Goal: Communication & Community: Answer question/provide support

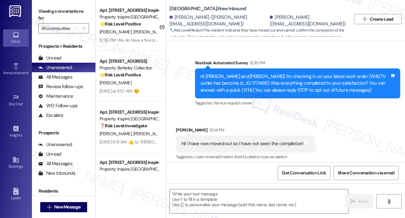
type textarea "Fetching suggested responses. Please feel free to read through the conversation…"
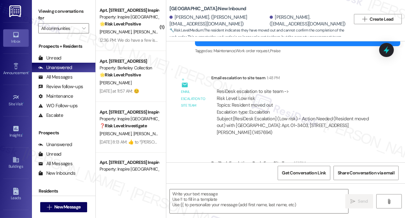
scroll to position [270, 0]
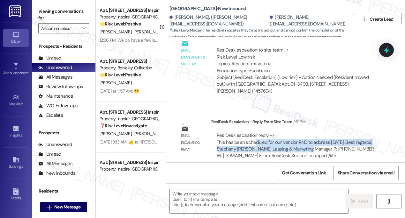
drag, startPoint x: 255, startPoint y: 137, endPoint x: 311, endPoint y: 140, distance: 55.9
click at [311, 140] on div "ResiDesk escalation reply -> This has been scheduled for our vendor RND to addr…" at bounding box center [296, 145] width 159 height 27
click at [309, 134] on div "ResiDesk escalation reply -> This has been scheduled for our vendor RND to addr…" at bounding box center [296, 145] width 159 height 27
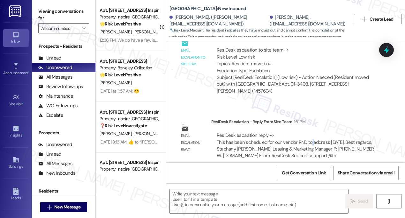
click at [309, 134] on div "ResiDesk escalation reply -> This has been scheduled for our vendor RND to addr…" at bounding box center [296, 145] width 159 height 27
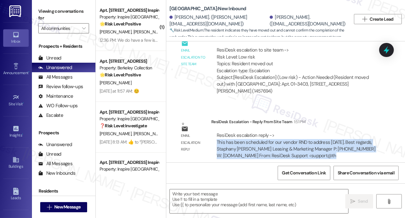
click at [309, 134] on div "ResiDesk escalation reply -> This has been scheduled for our vendor RND to addr…" at bounding box center [296, 145] width 159 height 27
click at [252, 196] on textarea at bounding box center [259, 202] width 178 height 24
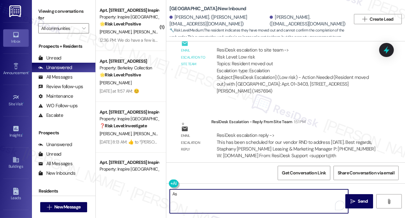
type textarea "A"
paste textarea "vendor RND to address 08/29/2025."
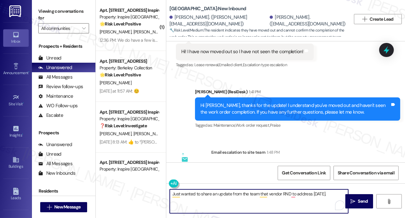
scroll to position [212, 0]
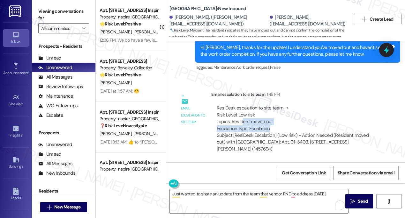
drag, startPoint x: 241, startPoint y: 122, endPoint x: 273, endPoint y: 128, distance: 32.7
click at [273, 128] on div "ResiDesk escalation to site team -> Risk Level: Low risk Topics: Resident moved…" at bounding box center [296, 118] width 159 height 27
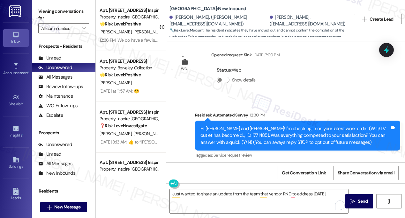
scroll to position [9, 0]
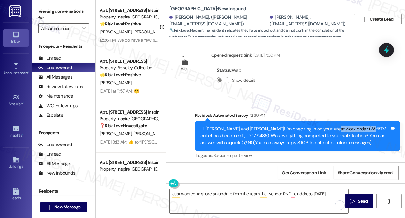
drag, startPoint x: 331, startPoint y: 128, endPoint x: 355, endPoint y: 129, distance: 24.6
click at [355, 129] on div "Hi Emily and Helen! I'm checking in on your latest work order (Wifi/TV outlet h…" at bounding box center [294, 136] width 189 height 20
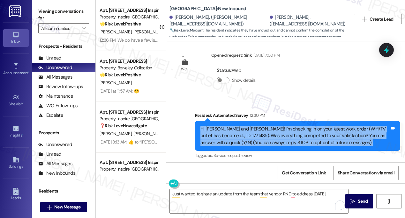
click at [355, 129] on div "Hi Emily and Helen! I'm checking in on your latest work order (Wifi/TV outlet h…" at bounding box center [294, 136] width 189 height 20
click at [347, 129] on div "Hi Emily and Helen! I'm checking in on your latest work order (Wifi/TV outlet h…" at bounding box center [294, 136] width 189 height 20
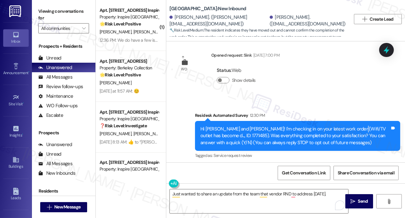
click at [347, 129] on div "Hi Emily and Helen! I'm checking in on your latest work order (Wifi/TV outlet h…" at bounding box center [294, 136] width 189 height 20
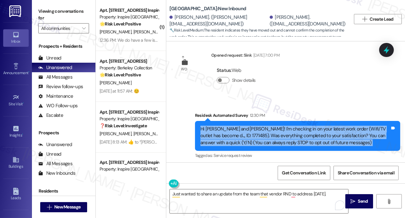
click at [347, 129] on div "Hi Emily and Helen! I'm checking in on your latest work order (Wifi/TV outlet h…" at bounding box center [294, 136] width 189 height 20
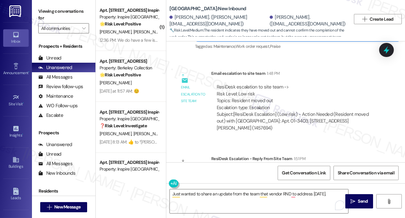
scroll to position [270, 0]
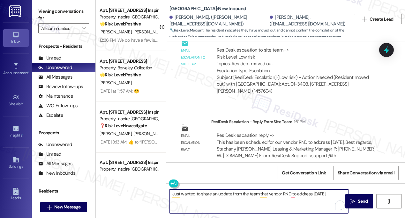
click at [267, 195] on textarea "Just wanted to share an update from the team that vendor RND to address 08/29/2…" at bounding box center [259, 202] width 178 height 24
click at [230, 194] on textarea "Just wanted to share an update from the team that the issue with the WiFi has a…" at bounding box center [259, 202] width 178 height 24
click at [293, 201] on textarea "Just wanted to share an update from the team that the issue with the WiFi has a…" at bounding box center [259, 202] width 178 height 24
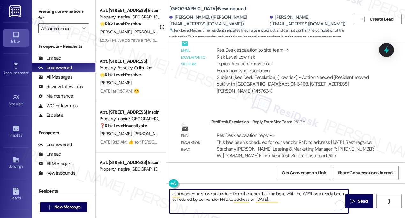
click at [283, 204] on textarea "Just wanted to share an update from the team that the issue with the WiFi has a…" at bounding box center [259, 202] width 178 height 24
click at [194, 200] on textarea "Just wanted to share an update from the team that the issue with the WiFi has a…" at bounding box center [259, 202] width 178 height 24
click at [226, 197] on textarea "Just wanted to share an update from the team that the issue with the WiFi has a…" at bounding box center [259, 202] width 178 height 24
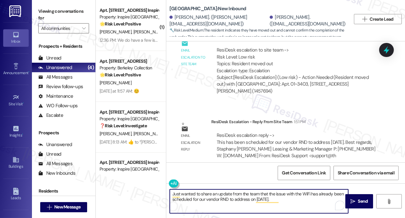
click at [304, 197] on textarea "Just wanted to share an update from the team that the issue with the WiFi has a…" at bounding box center [259, 202] width 178 height 24
click at [309, 197] on textarea "Just wanted to share an update from the team that the issue with the WiFi has a…" at bounding box center [259, 202] width 178 height 24
click at [295, 200] on textarea "Just wanted to share an update from the team that the issue with the WiFi has a…" at bounding box center [259, 202] width 178 height 24
click at [171, 194] on textarea "Just wanted to share an update from the team that the issue with the WiFi has a…" at bounding box center [259, 202] width 178 height 24
drag, startPoint x: 233, startPoint y: 193, endPoint x: 229, endPoint y: 193, distance: 4.5
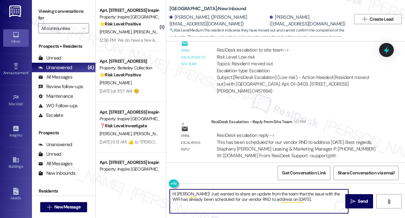
click at [229, 193] on textarea "Hi Emily! Just wanted to share an update from the team that the issue with the …" at bounding box center [259, 202] width 178 height 24
click at [314, 201] on textarea "Hi Emily! Just wanted to share a quick update from the team that the issue with…" at bounding box center [259, 202] width 178 height 24
type textarea "Hi Emily! Just wanted to share a quick update from the team that the issue with…"
drag, startPoint x: 318, startPoint y: 197, endPoint x: 330, endPoint y: 197, distance: 12.8
click at [318, 197] on textarea "Hi Emily! Just wanted to share a quick update from the team that the issue with…" at bounding box center [259, 202] width 178 height 24
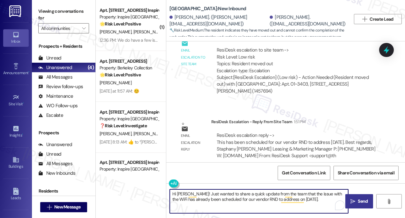
click at [362, 198] on button " Send" at bounding box center [359, 202] width 28 height 14
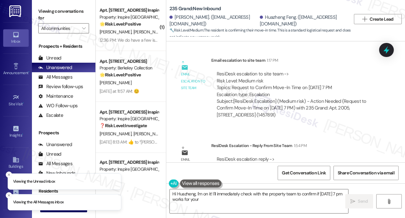
scroll to position [225, 0]
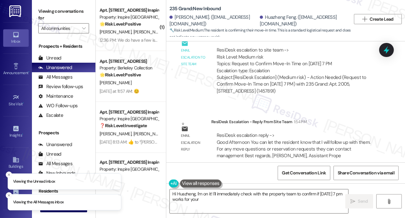
click at [250, 189] on div "Hi Huazheng, I'm on it! I'll immediately check with the property team to confir…" at bounding box center [285, 208] width 239 height 48
click at [257, 195] on textarea "Hi Huazheng, I'm on it! I'll immediately check with the property team to confir…" at bounding box center [259, 202] width 178 height 24
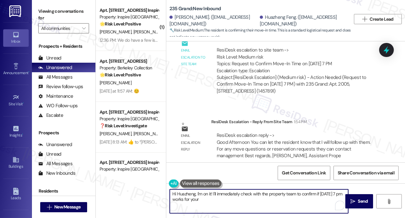
drag, startPoint x: 301, startPoint y: 200, endPoint x: 196, endPoint y: 193, distance: 104.9
click at [196, 193] on textarea "Hi Huazheng, I'm on it! I'll immediately check with the property team to confir…" at bounding box center [259, 202] width 178 height 24
paste textarea "will follow up with them. For any move questions or reservation requests they c…"
click at [198, 194] on textarea "Hi Huazheng, will follow up with them. For any move questions or reservation re…" at bounding box center [259, 202] width 178 height 24
click at [196, 193] on textarea "Hi Huazheng, will follow up with them. For any move questions or reservation re…" at bounding box center [259, 202] width 178 height 24
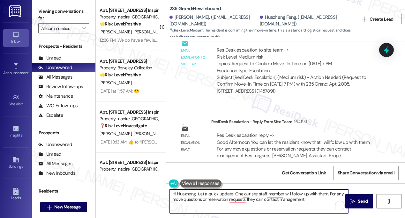
click at [320, 192] on textarea "Hi Huazheng, just a quick update! One our site staff member will follow up with…" at bounding box center [259, 202] width 178 height 24
click at [182, 199] on textarea "Hi Huazheng, just a quick update! One our site staff member will follow up with…" at bounding box center [259, 202] width 178 height 24
click at [251, 200] on textarea "Hi Huazheng, just a quick update! One our site staff member will follow up with…" at bounding box center [259, 202] width 178 height 24
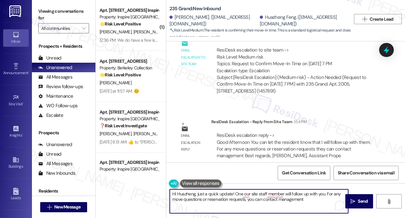
click at [312, 200] on textarea "Hi Huazheng, just a quick update! One our site staff member will follow up with…" at bounding box center [259, 202] width 178 height 24
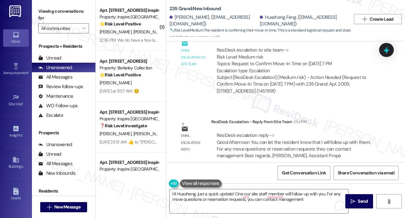
click at [55, 19] on label "Viewing conversations for" at bounding box center [63, 14] width 51 height 17
drag, startPoint x: 56, startPoint y: 13, endPoint x: 62, endPoint y: 13, distance: 5.4
click at [56, 13] on label "Viewing conversations for" at bounding box center [63, 14] width 51 height 17
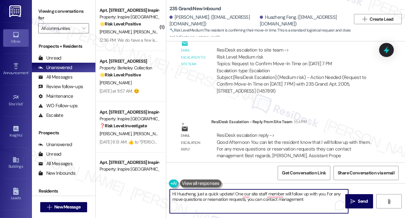
click at [310, 200] on textarea "Hi Huazheng, just a quick update! One our site staff member will follow up with…" at bounding box center [259, 202] width 178 height 24
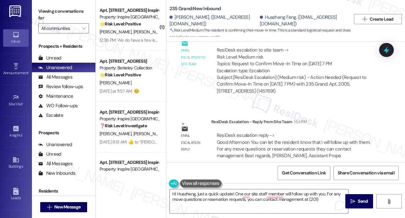
click at [60, 12] on label "Viewing conversations for" at bounding box center [63, 14] width 51 height 17
click at [327, 196] on textarea "Hi Huazheng, just a quick update! One our site staff member will follow up with…" at bounding box center [259, 202] width 178 height 24
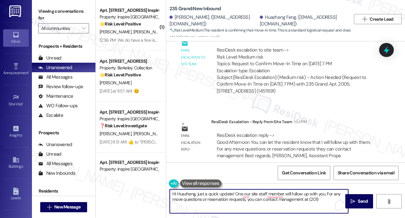
click at [325, 203] on textarea "Hi Huazheng, just a quick update! One our site staff member will follow up with…" at bounding box center [259, 202] width 178 height 24
drag, startPoint x: 329, startPoint y: 199, endPoint x: 303, endPoint y: 200, distance: 26.5
click at [303, 200] on textarea "Hi Huazheng, just a quick update! One our site staff member will follow up with…" at bounding box center [259, 202] width 178 height 24
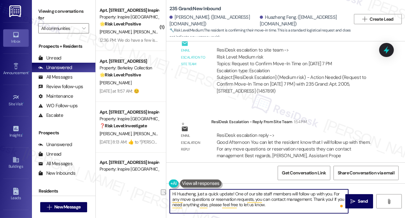
drag, startPoint x: 274, startPoint y: 206, endPoint x: 221, endPoint y: 204, distance: 52.3
click at [221, 204] on textarea "Hi Huazheng, just a quick update! One of our site staff members will follow up …" at bounding box center [259, 202] width 178 height 24
click at [335, 204] on textarea "Hi Huazheng, just a quick update! One of our site staff members will follow up …" at bounding box center [259, 202] width 178 height 24
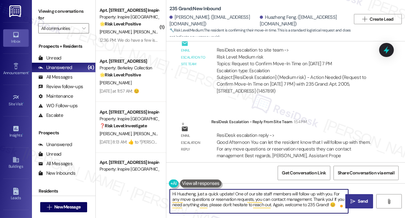
type textarea "Hi Huazheng, just a quick update! One of our site staff members will follow up …"
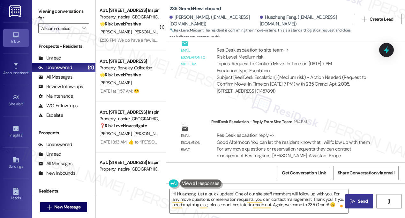
click at [362, 200] on span "Send" at bounding box center [363, 201] width 10 height 7
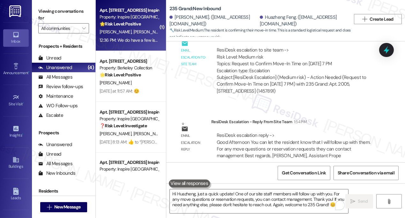
click at [139, 39] on div "12:36 PM: We do have a few issues with the house 12:36 PM: We do have a few iss…" at bounding box center [146, 40] width 92 height 6
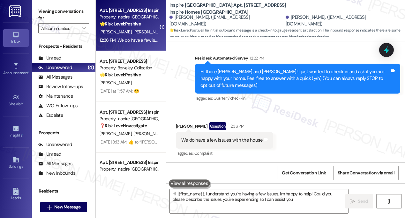
scroll to position [44, 0]
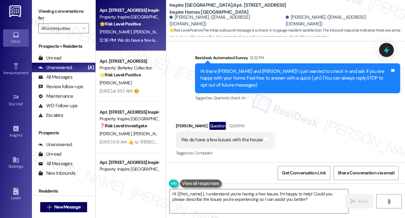
click at [241, 138] on div "We do have a few issues with the house" at bounding box center [222, 140] width 82 height 7
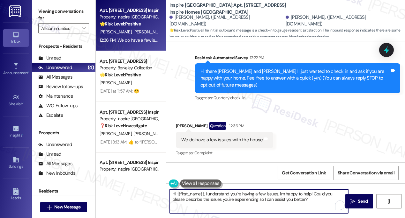
drag, startPoint x: 311, startPoint y: 194, endPoint x: 278, endPoint y: 192, distance: 33.3
click at [278, 192] on textarea "Hi {{first_name}}, I understand you're having a few issues. I'm happy to help! …" at bounding box center [259, 202] width 178 height 24
click at [285, 194] on textarea "Hi {{first_name}}, I understand you're having a few issues. Could you please de…" at bounding box center [259, 202] width 178 height 24
click at [205, 195] on textarea "Hi {{first_name}}, I understand you're having a few issues. Can you please desc…" at bounding box center [259, 202] width 178 height 24
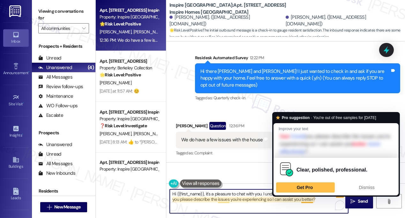
click at [273, 207] on textarea "Hi {{first_name}}, it's a pleasure to chat with you. I understand you're having…" at bounding box center [259, 202] width 178 height 24
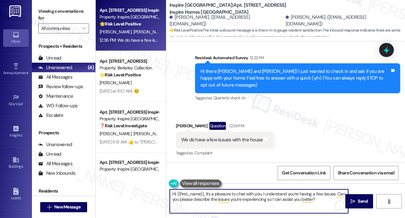
click at [334, 195] on textarea "Hi {{first_name}}, it's a pleasure to chat with you. I understand you're having…" at bounding box center [259, 202] width 178 height 24
click at [247, 199] on textarea "Hi {{first_name}}, it's a pleasure to chat with you. I understand you're having…" at bounding box center [259, 202] width 178 height 24
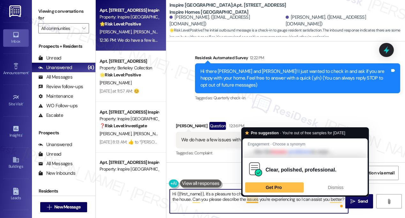
click at [248, 199] on textarea "Hi {{first_name}}, it's a pleasure to chat with you. I understand you're having…" at bounding box center [259, 202] width 178 height 24
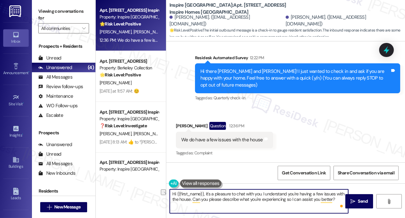
drag, startPoint x: 336, startPoint y: 197, endPoint x: 287, endPoint y: 200, distance: 48.9
click at [287, 200] on textarea "Hi {{first_name}}, it's a pleasure to chat with you. I understand you're having…" at bounding box center [259, 202] width 178 height 24
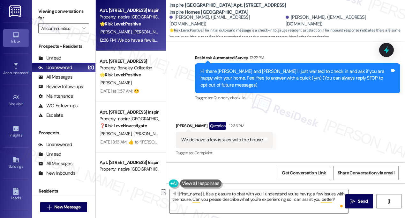
click at [180, 125] on div "[PERSON_NAME] Question 12:36 PM" at bounding box center [224, 127] width 97 height 10
click at [180, 124] on div "[PERSON_NAME] Question 12:36 PM" at bounding box center [224, 127] width 97 height 10
copy div "Blythe"
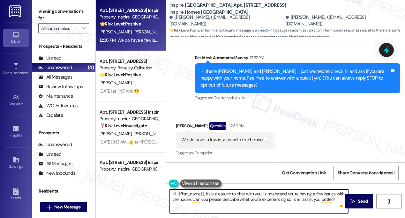
drag, startPoint x: 177, startPoint y: 193, endPoint x: 203, endPoint y: 188, distance: 27.3
click at [203, 189] on div "Hi {{first_name}}, it's a pleasure to chat with you. I understand you're having…" at bounding box center [255, 201] width 179 height 25
paste textarea "Blythe"
type textarea "Hi Blythe, it's a pleasure to chat with you. I understand you're having a few i…"
click at [353, 200] on icon "" at bounding box center [352, 201] width 5 height 5
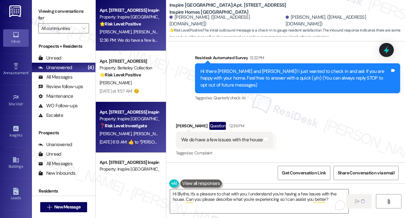
type textarea "Fetching suggested responses. Please feel free to read through the conversation…"
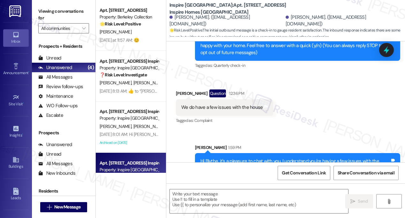
scroll to position [95, 0]
